Goal: Find specific page/section: Find specific page/section

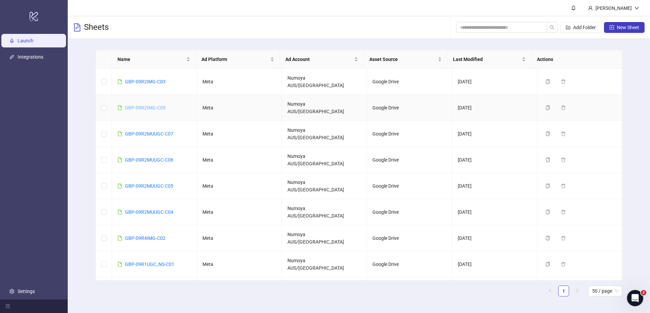
click at [148, 105] on link "GBP-09R2IMG-C05" at bounding box center [145, 107] width 41 height 5
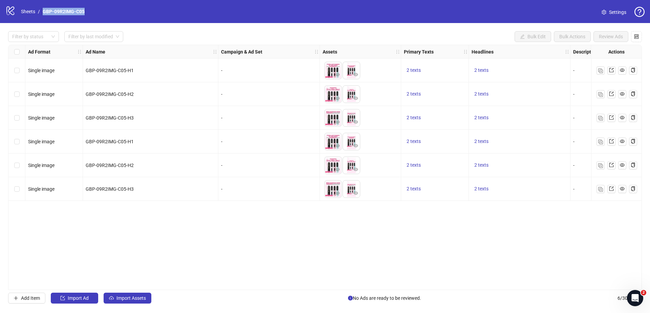
drag, startPoint x: 90, startPoint y: 11, endPoint x: 42, endPoint y: 12, distance: 48.1
click at [42, 12] on div "logo/logo-mobile Sheets / GBP-09R2IMG-C05 Settings" at bounding box center [325, 11] width 640 height 12
copy link "GBP-09R2IMG-C05"
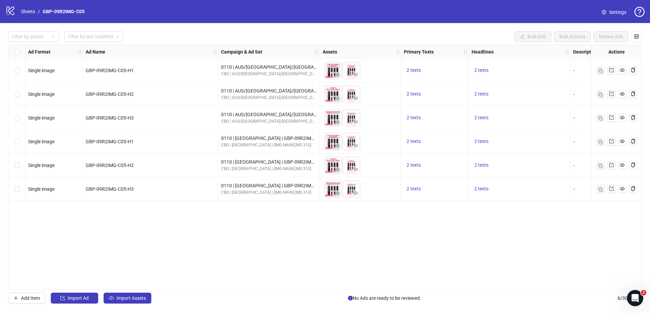
click at [215, 224] on div "Ad Format Ad Name Campaign & Ad Set Assets Primary Texts Headlines Descriptions…" at bounding box center [325, 167] width 634 height 245
click at [27, 12] on link "Sheets" at bounding box center [28, 11] width 17 height 7
